Goal: Task Accomplishment & Management: Manage account settings

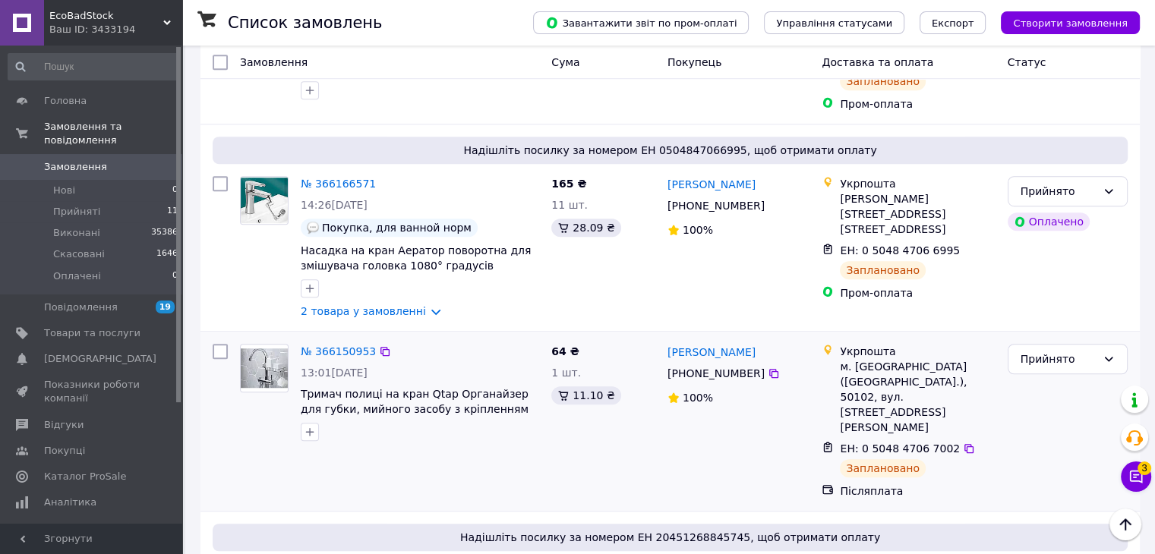
scroll to position [1215, 0]
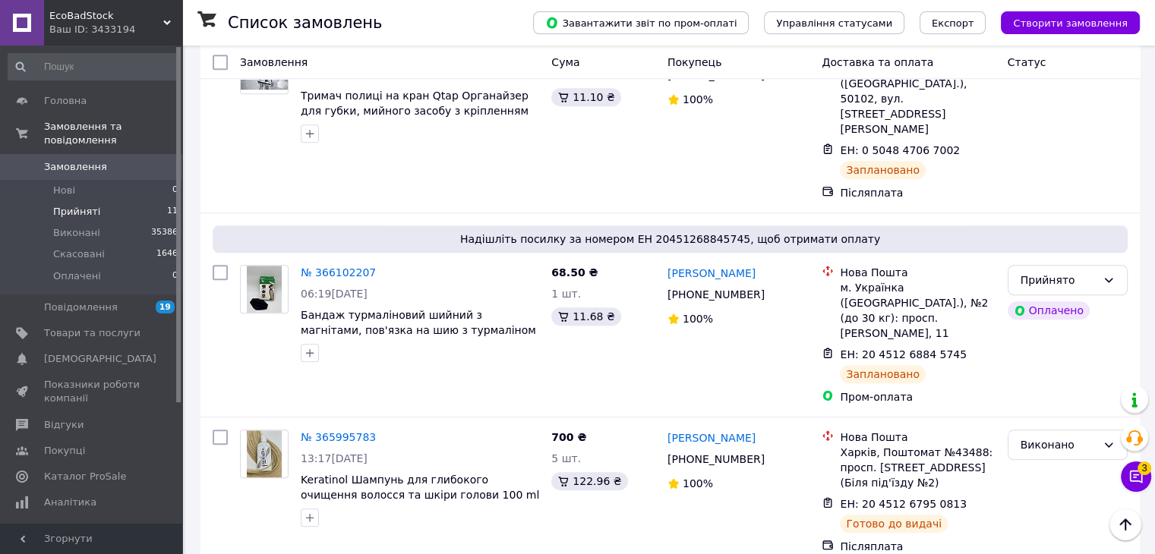
drag, startPoint x: 122, startPoint y: 191, endPoint x: 131, endPoint y: 192, distance: 9.2
click at [122, 201] on li "Прийняті 11" at bounding box center [93, 211] width 187 height 21
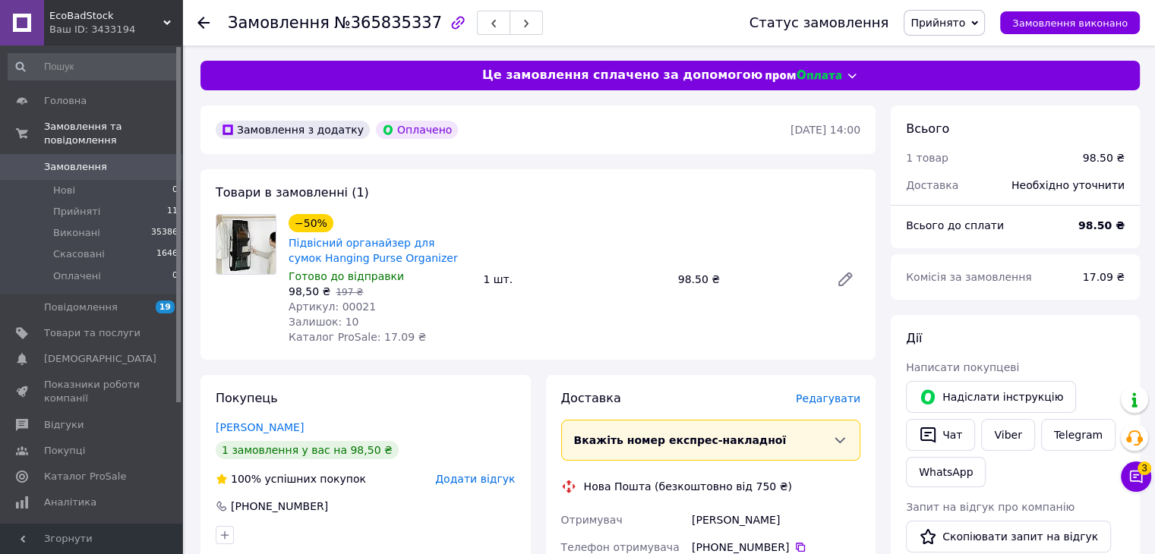
click at [818, 405] on span "Редагувати" at bounding box center [828, 399] width 65 height 12
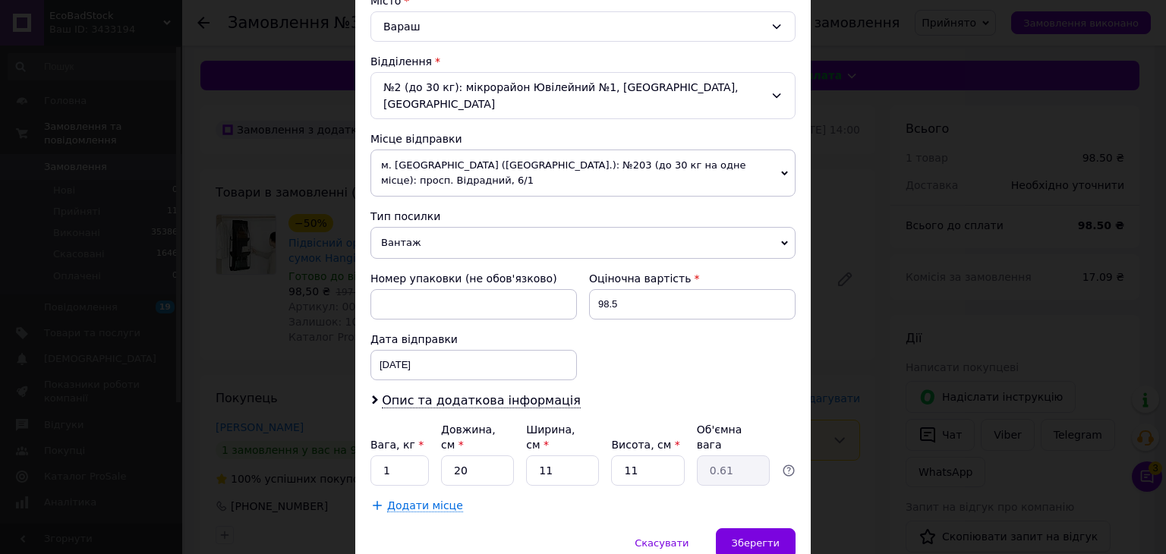
scroll to position [450, 0]
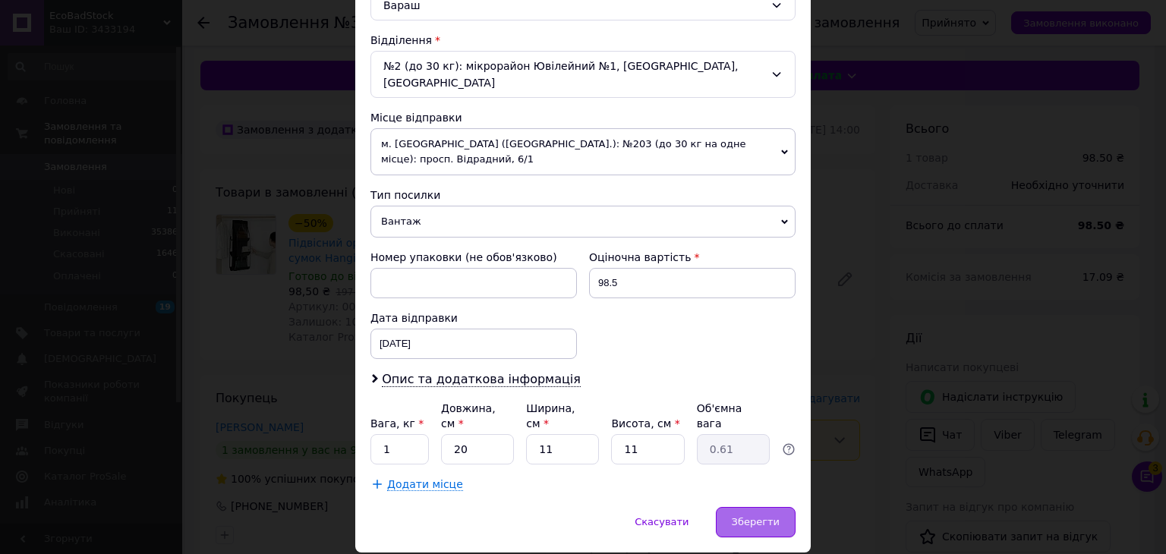
click at [761, 516] on span "Зберегти" at bounding box center [756, 521] width 48 height 11
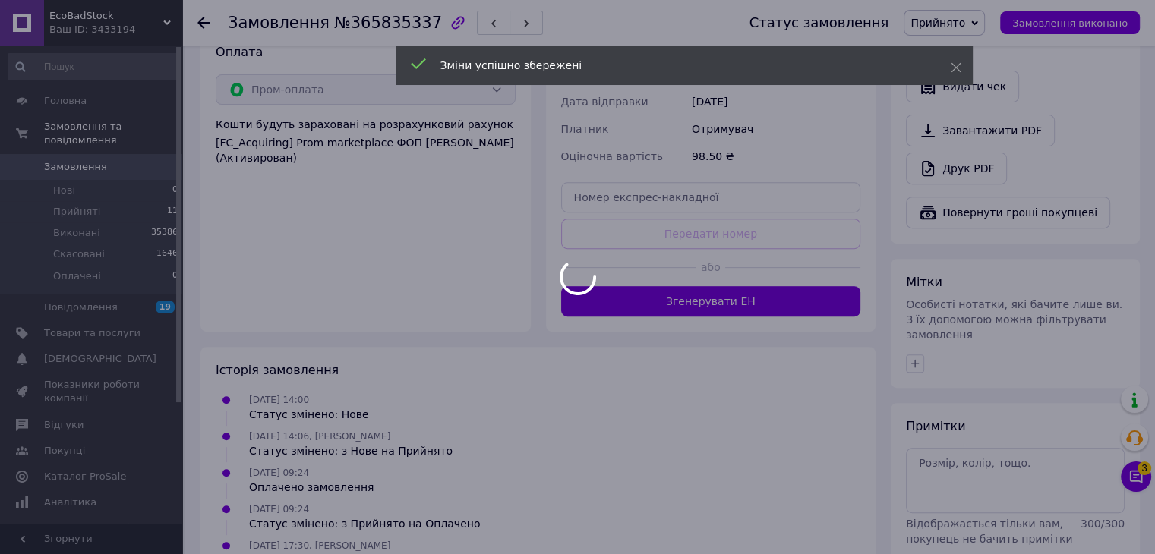
scroll to position [579, 0]
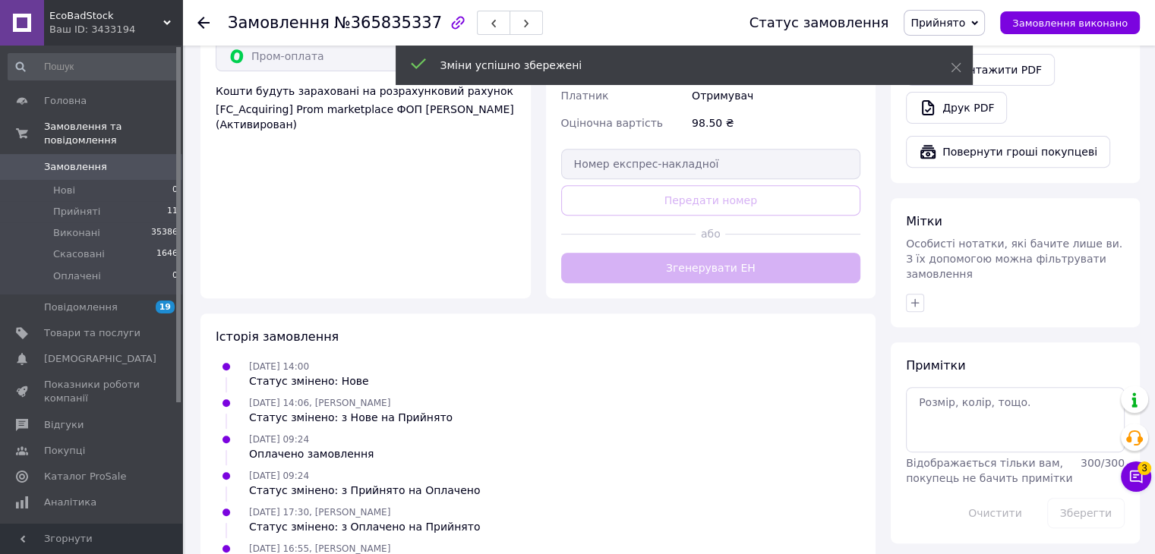
click at [772, 253] on button "Згенерувати ЕН" at bounding box center [711, 268] width 300 height 30
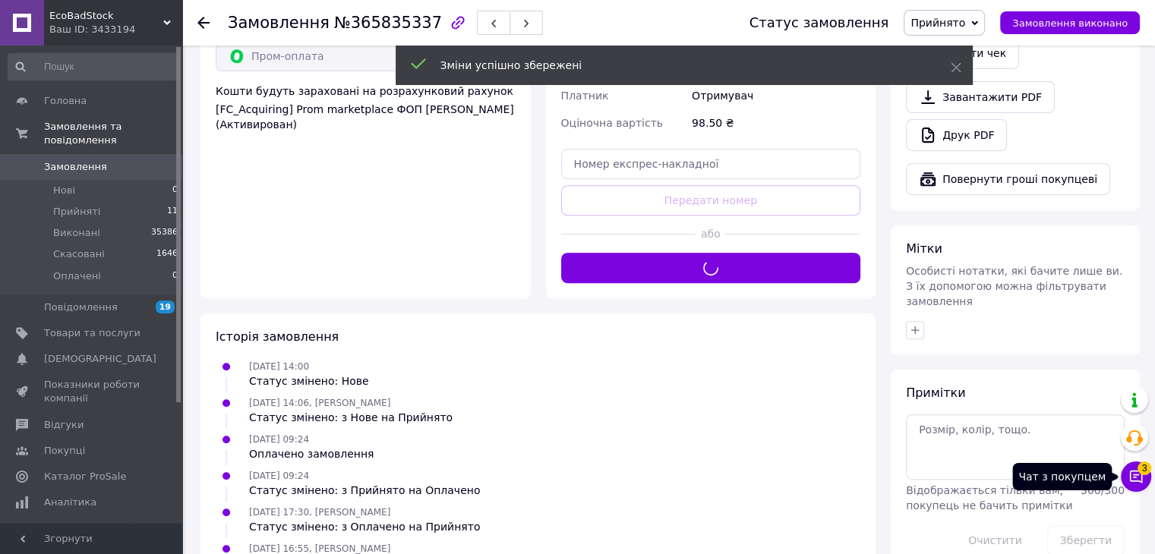
click at [1132, 476] on icon at bounding box center [1135, 476] width 15 height 15
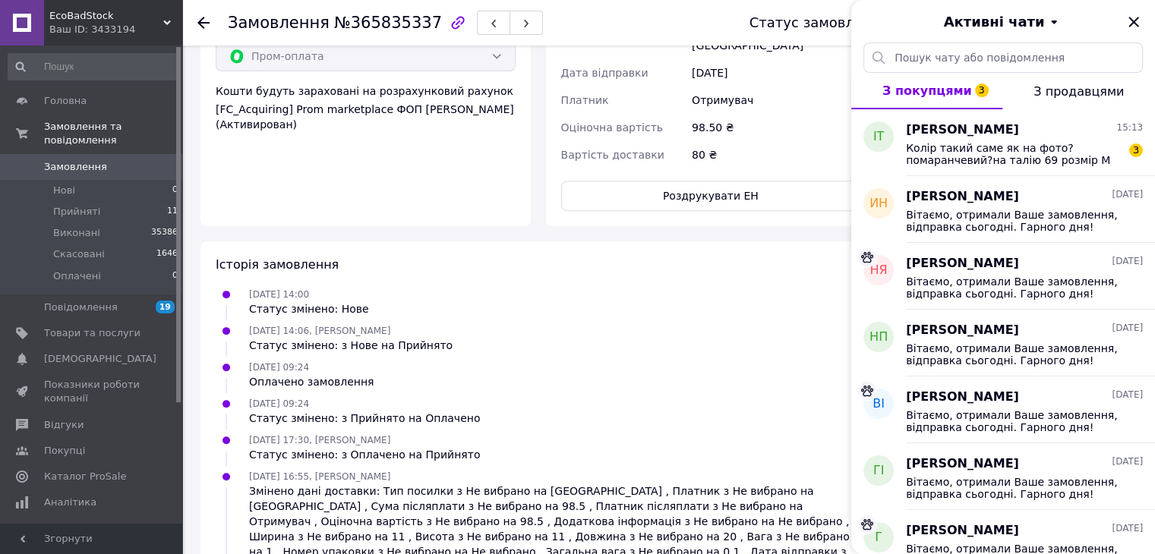
drag, startPoint x: 1132, startPoint y: 21, endPoint x: 1124, endPoint y: 22, distance: 8.4
click at [1132, 21] on icon "Закрити" at bounding box center [1133, 22] width 10 height 10
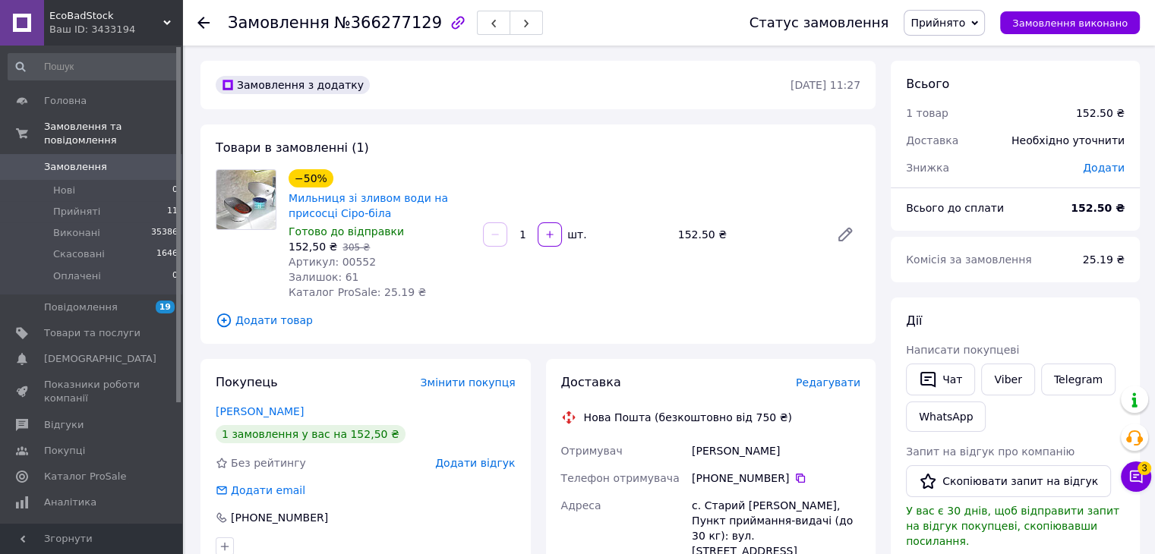
click at [849, 387] on span "Редагувати" at bounding box center [828, 383] width 65 height 12
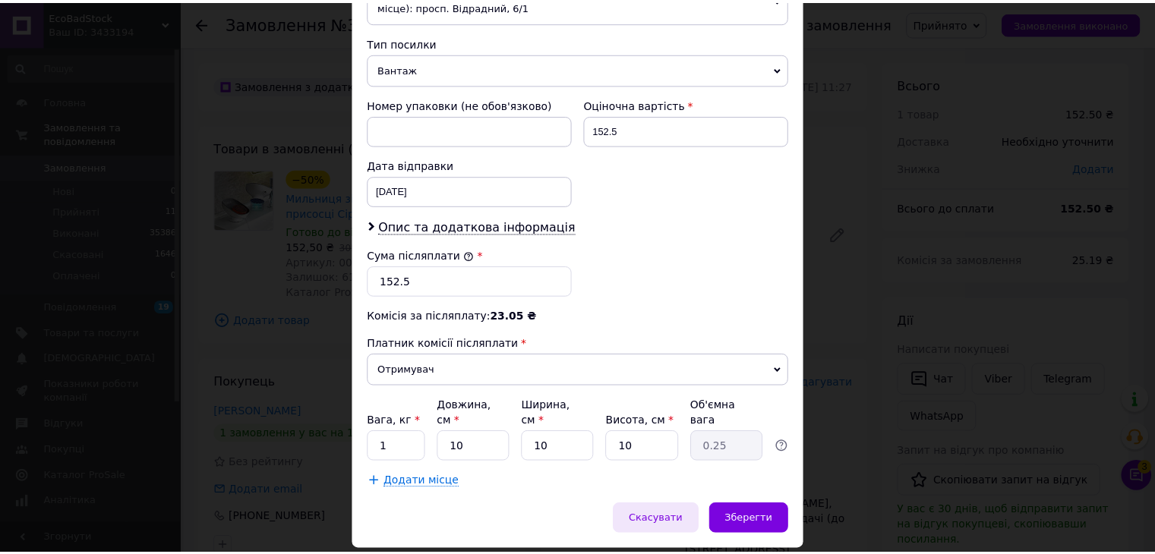
scroll to position [600, 0]
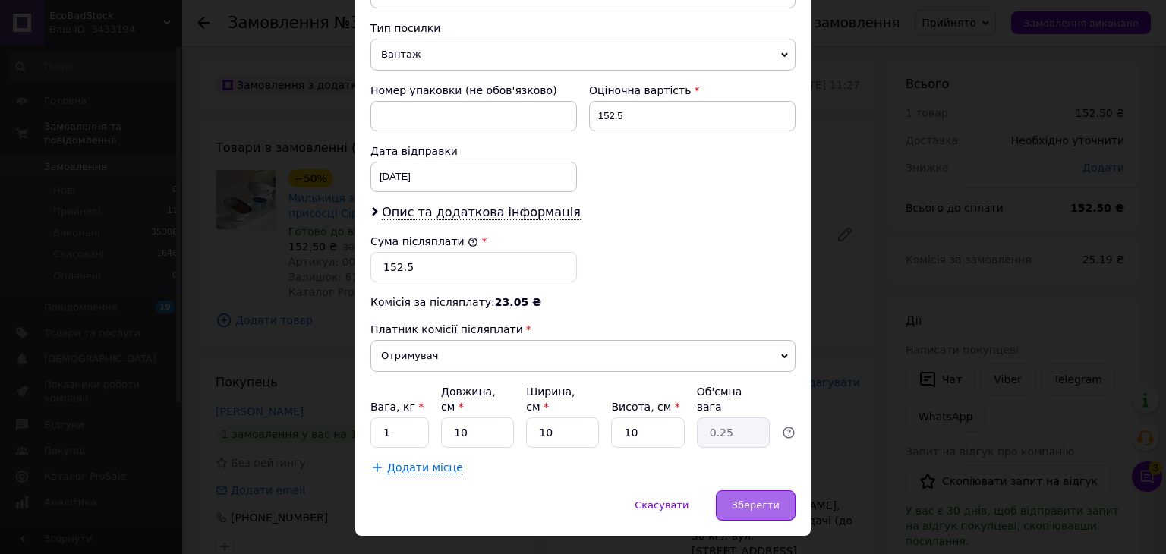
click at [747, 500] on span "Зберегти" at bounding box center [756, 505] width 48 height 11
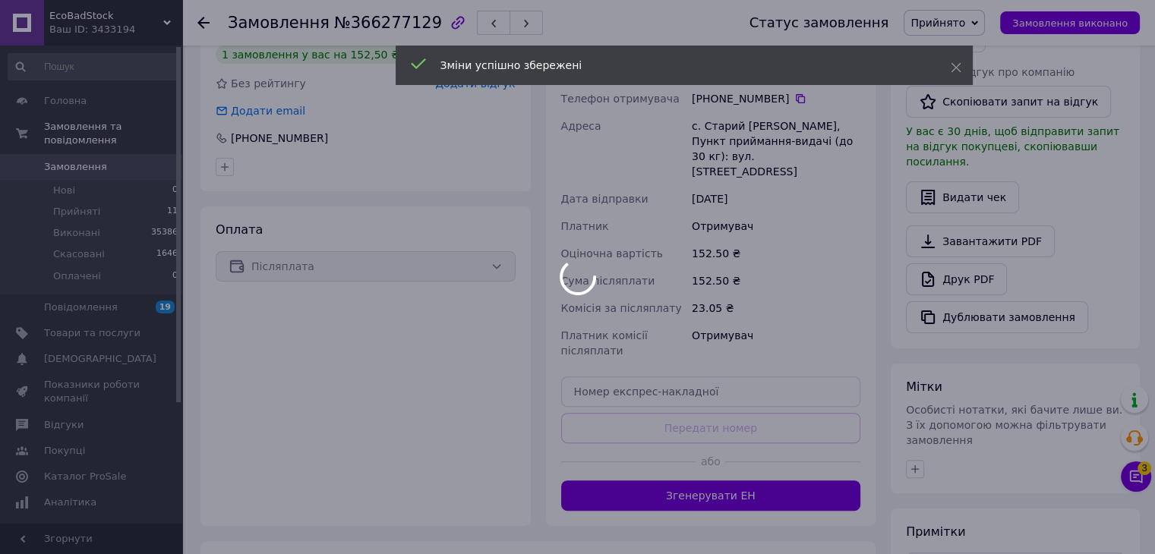
scroll to position [518, 0]
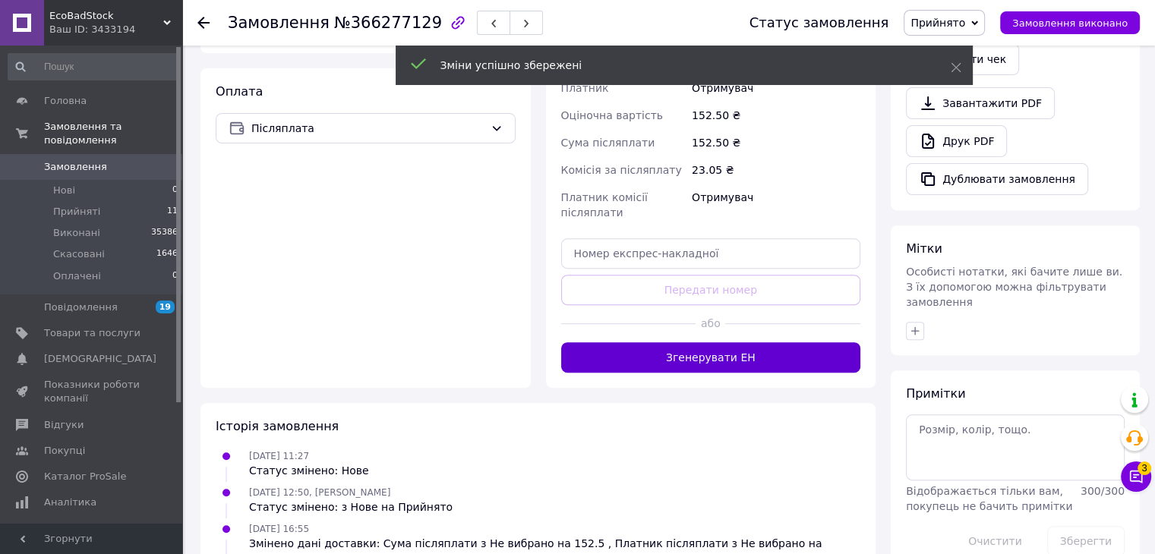
click at [775, 342] on button "Згенерувати ЕН" at bounding box center [711, 357] width 300 height 30
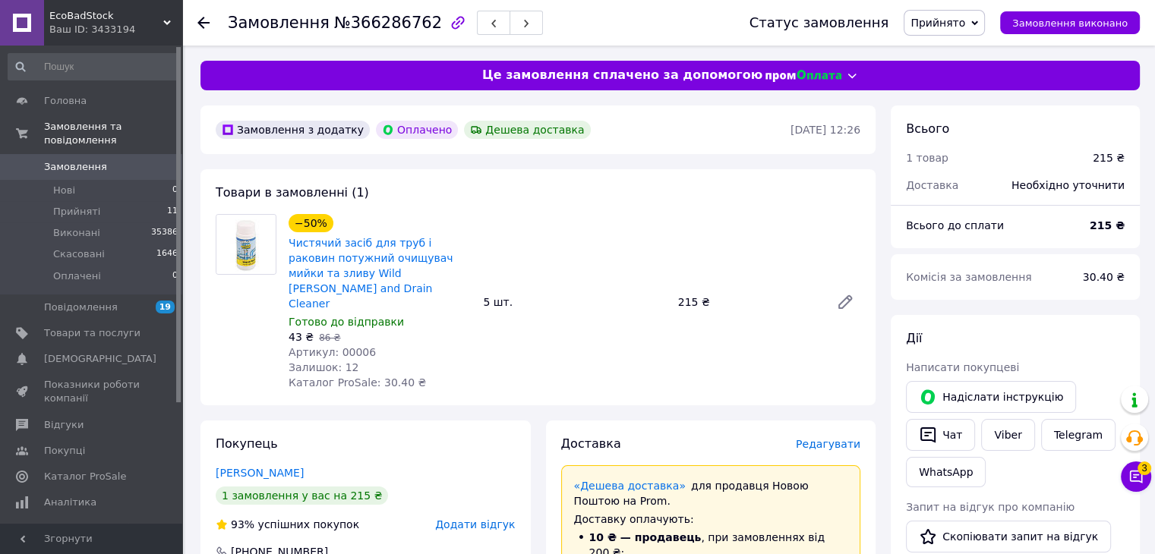
click at [844, 438] on span "Редагувати" at bounding box center [828, 444] width 65 height 12
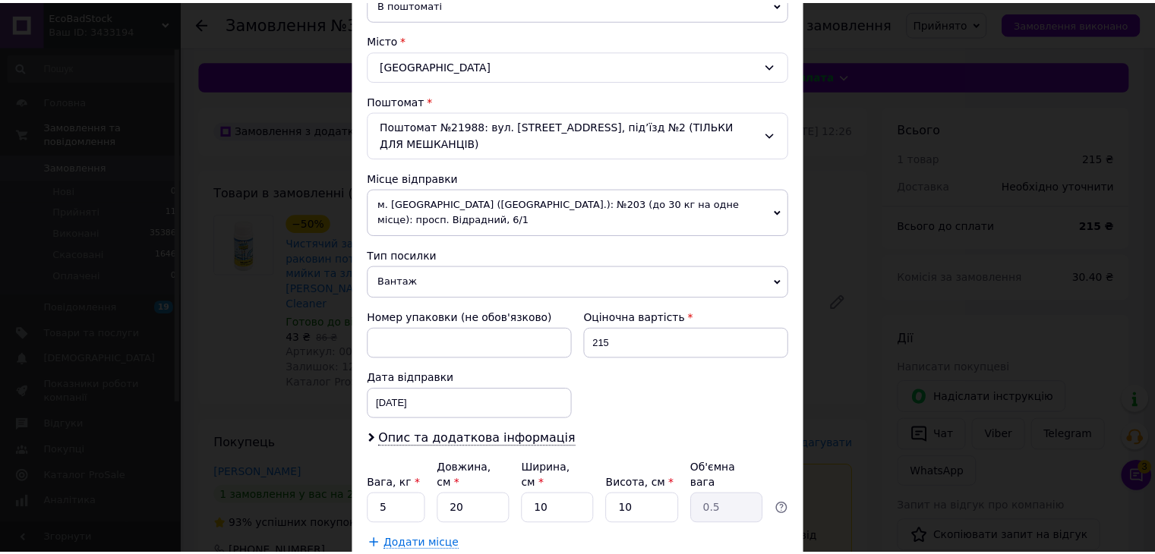
scroll to position [450, 0]
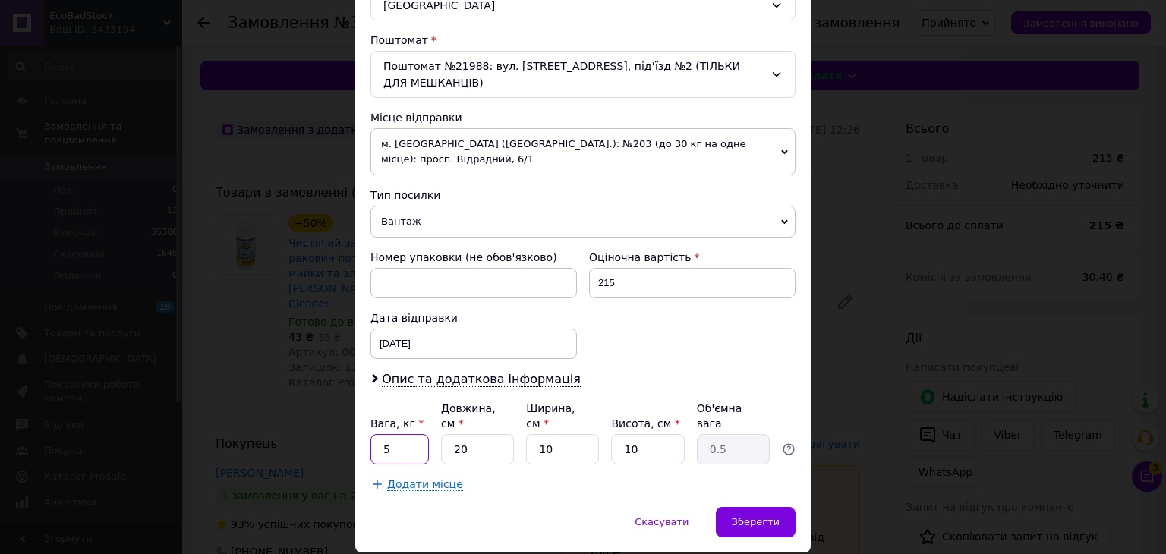
click at [399, 434] on input "5" at bounding box center [400, 449] width 58 height 30
type input "1"
click at [738, 516] on span "Зберегти" at bounding box center [756, 521] width 48 height 11
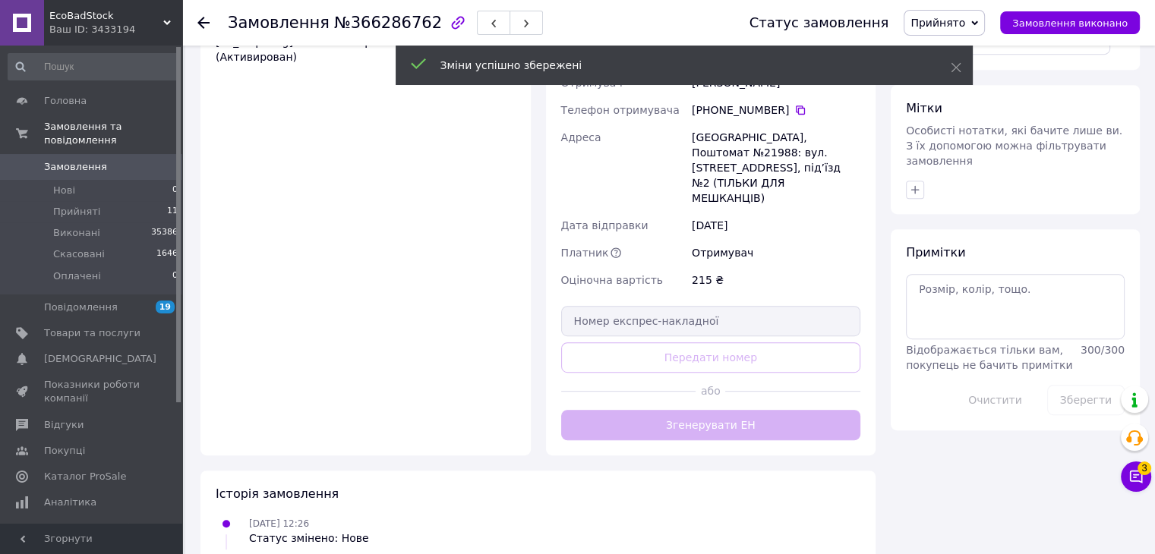
scroll to position [816, 0]
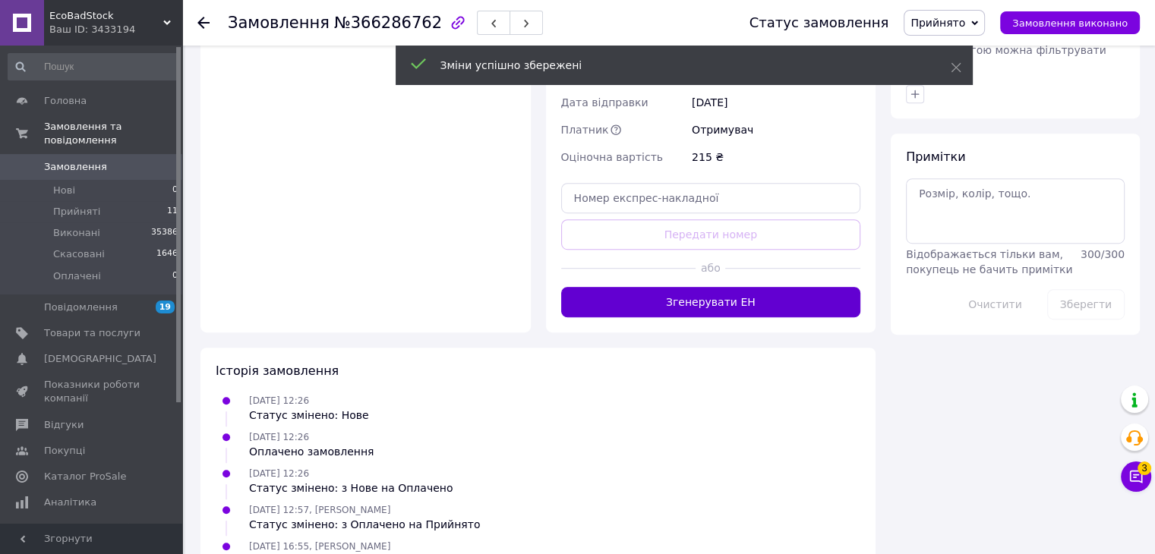
click at [705, 287] on button "Згенерувати ЕН" at bounding box center [711, 302] width 300 height 30
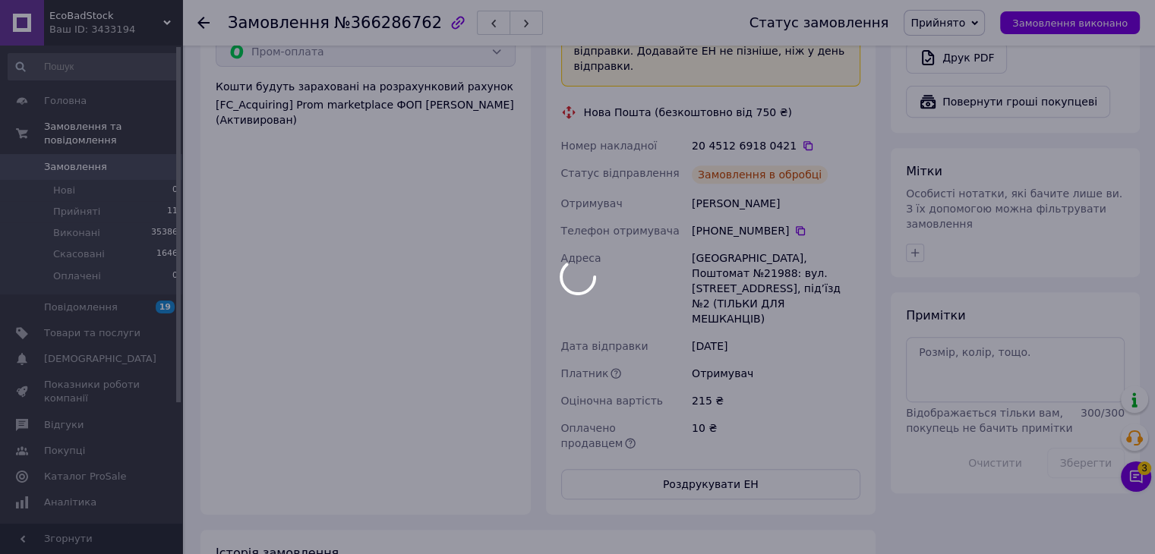
scroll to position [494, 0]
